Goal: Navigation & Orientation: Find specific page/section

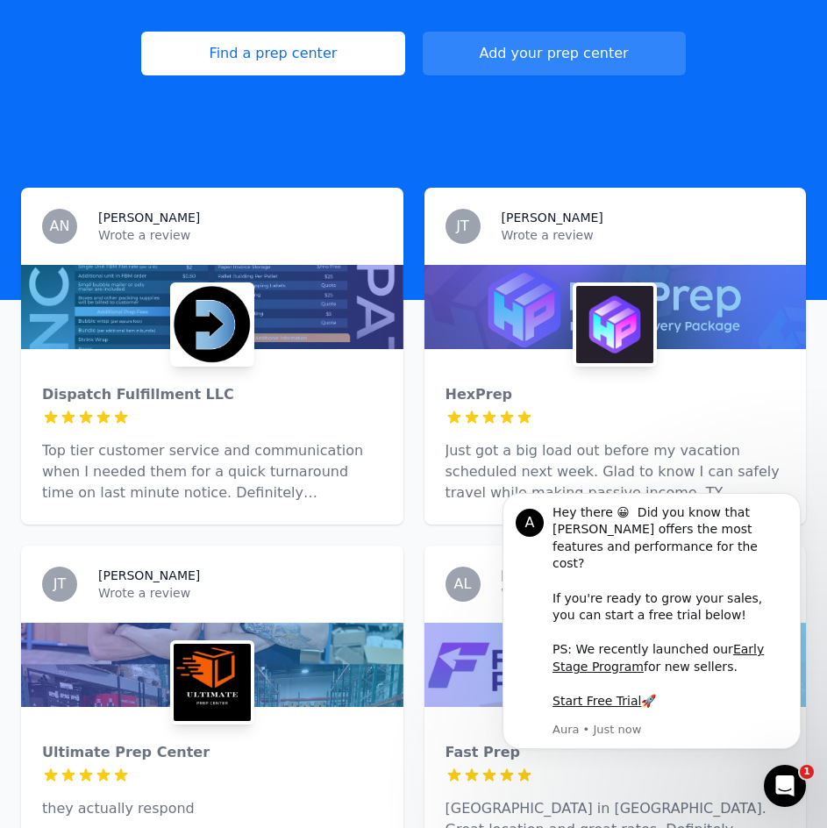
click at [360, 290] on div at bounding box center [212, 307] width 382 height 84
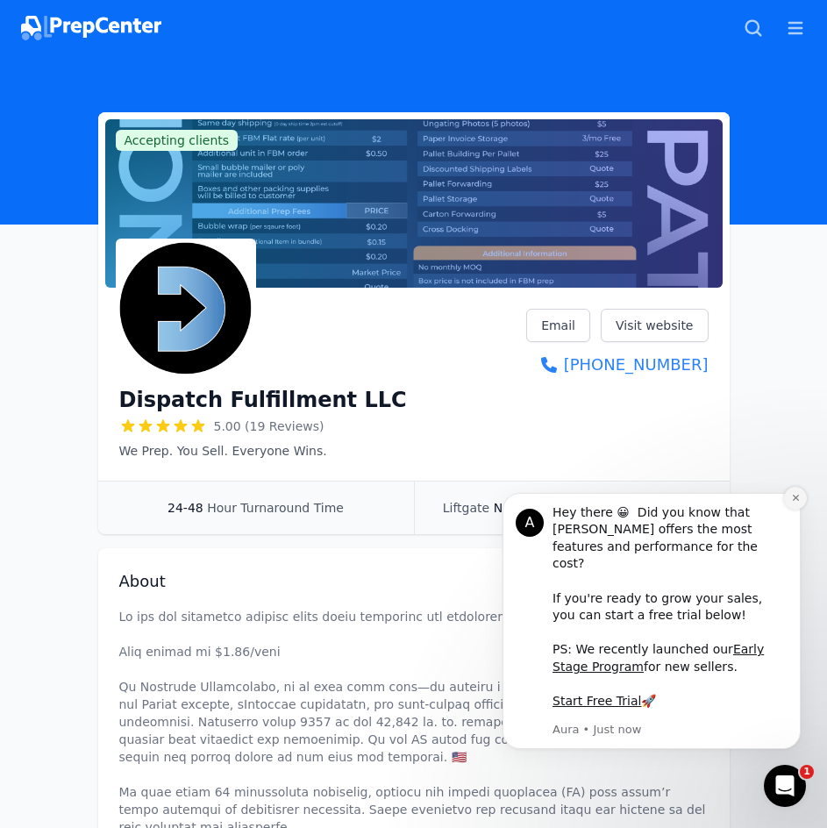
click at [796, 503] on icon "Dismiss notification" at bounding box center [796, 498] width 10 height 10
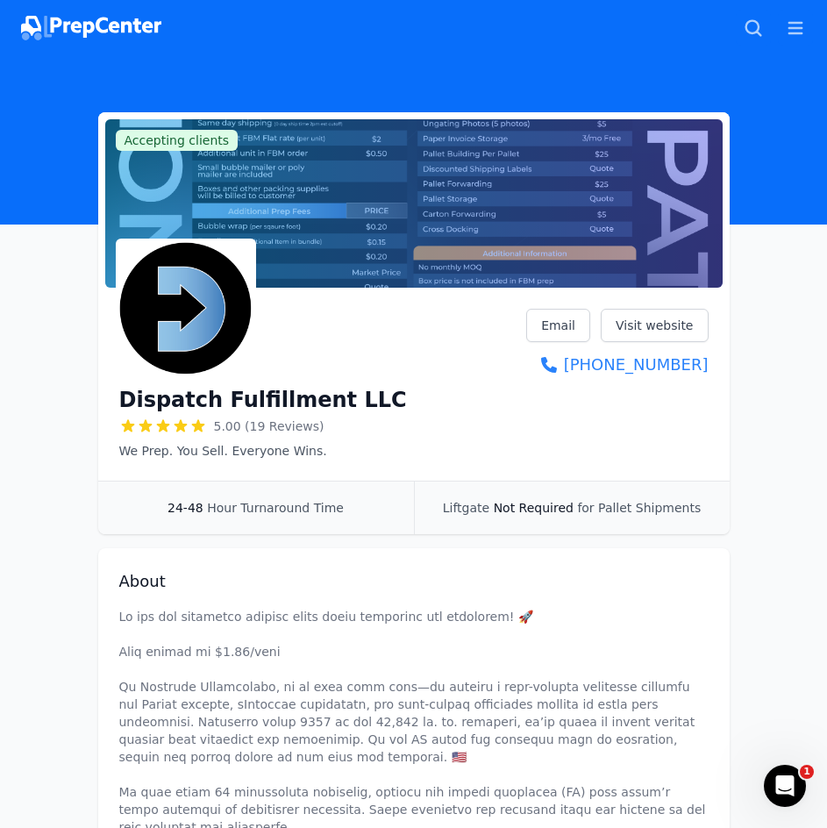
click at [73, 32] on img at bounding box center [91, 28] width 140 height 25
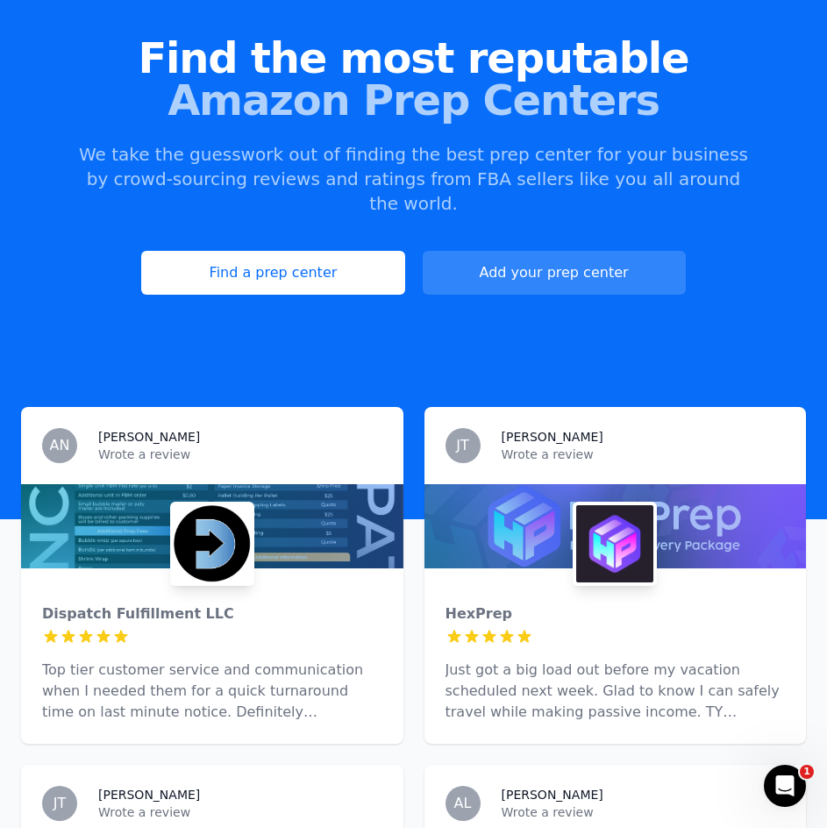
scroll to position [175, 0]
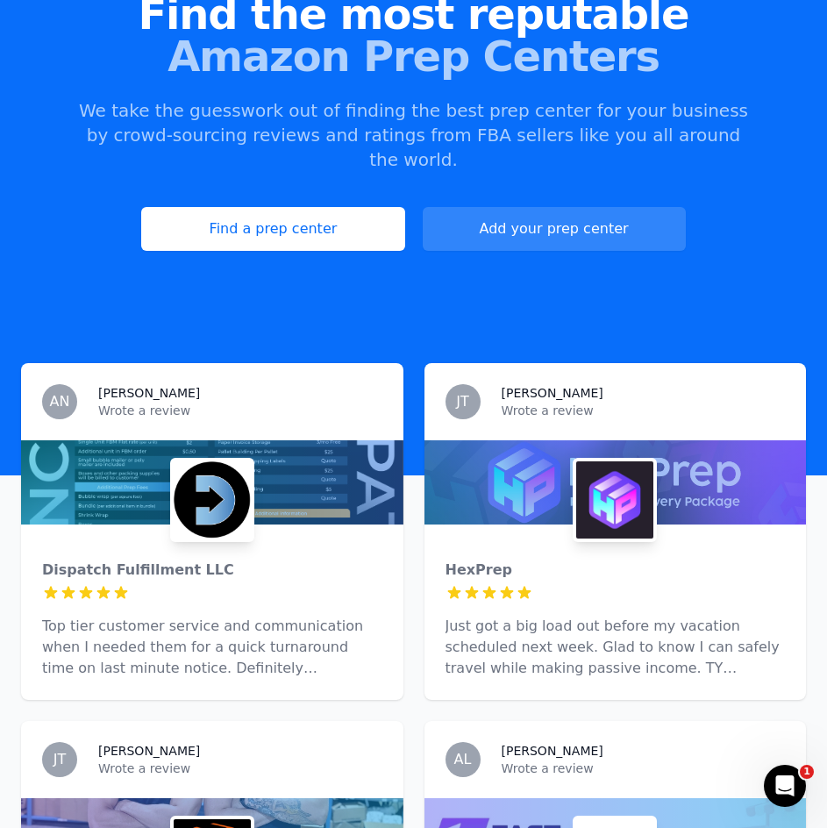
click at [617, 440] on div at bounding box center [616, 482] width 382 height 84
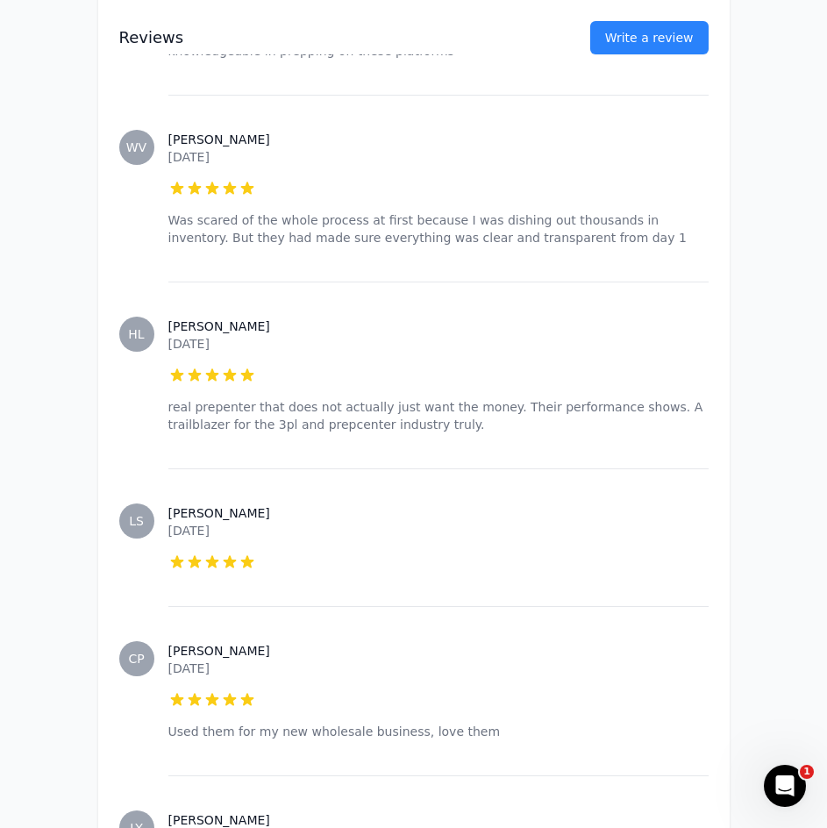
drag, startPoint x: 798, startPoint y: 396, endPoint x: 804, endPoint y: 307, distance: 89.7
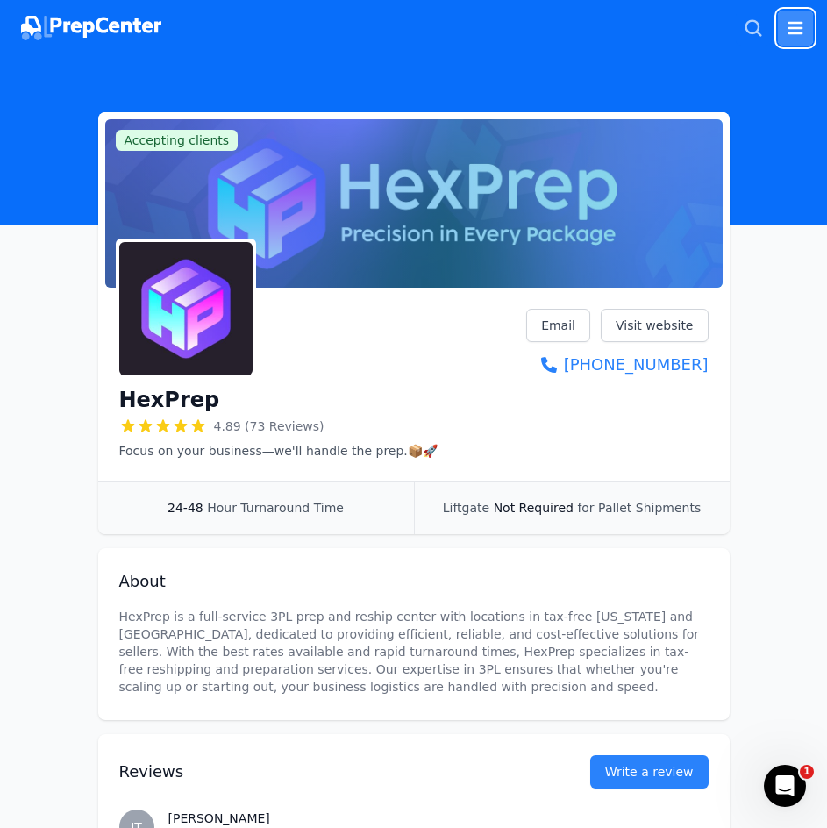
click at [791, 25] on icon "button" at bounding box center [795, 28] width 21 height 21
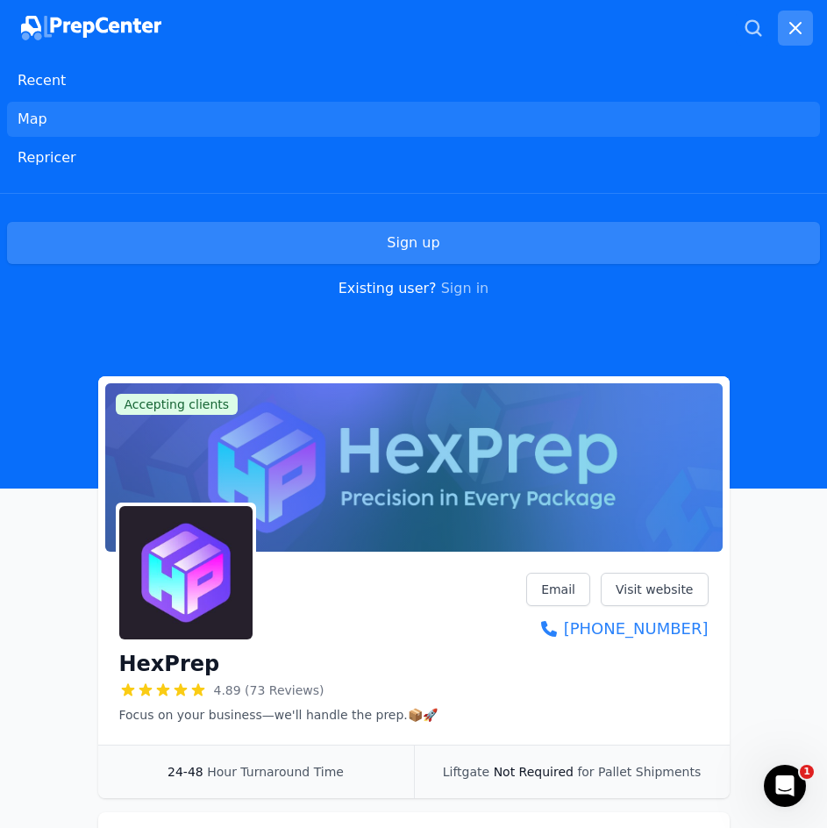
click at [143, 103] on link "Map" at bounding box center [413, 119] width 813 height 35
